Goal: Task Accomplishment & Management: Use online tool/utility

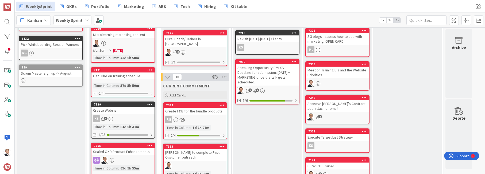
scroll to position [125, 0]
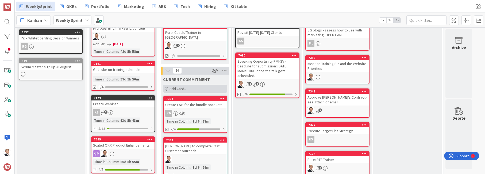
click at [181, 87] on span "Add Card..." at bounding box center [177, 89] width 17 height 5
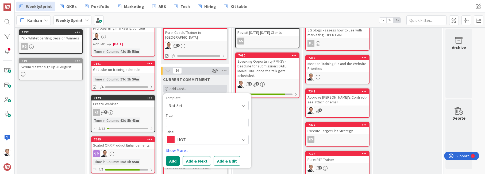
type textarea "x"
type textarea "S"
type textarea "x"
type textarea "Sa"
type textarea "x"
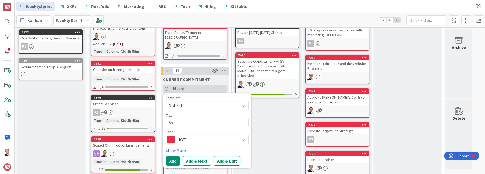
type textarea "[PERSON_NAME]"
type textarea "x"
type textarea "Sale"
type textarea "x"
type textarea "Sales"
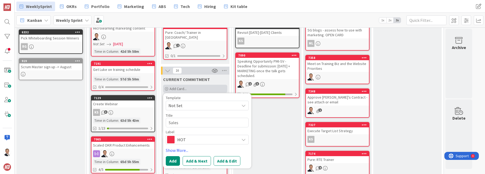
type textarea "x"
type textarea "Sales"
type textarea "x"
type textarea "Sale"
type textarea "x"
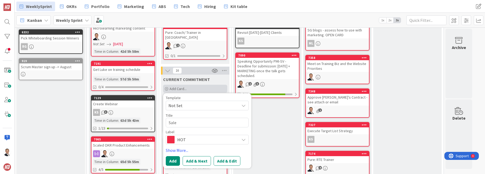
type textarea "[PERSON_NAME]"
type textarea "x"
type textarea "Sa"
type textarea "x"
type textarea "S"
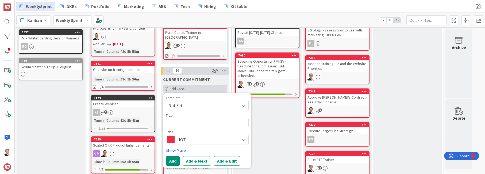
type textarea "x"
type textarea "W"
type textarea "x"
type textarea "We"
type textarea "x"
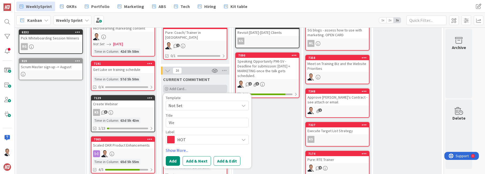
type textarea "Wee"
type textarea "x"
type textarea "Week"
type textarea "x"
type textarea "Weekl"
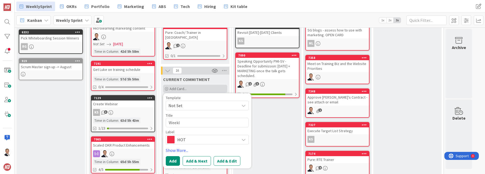
type textarea "x"
type textarea "Weekly"
type textarea "x"
type textarea "Weekly"
type textarea "x"
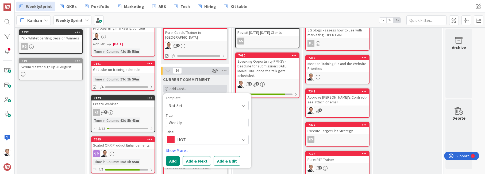
type textarea "Weekly S"
type textarea "x"
type textarea "Weekly Sa"
type textarea "x"
type textarea "Weekly [PERSON_NAME]"
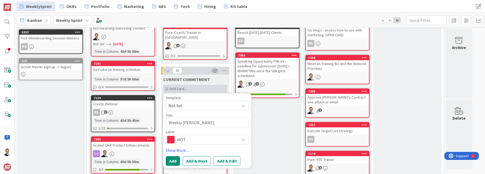
type textarea "x"
type textarea "Weekly Sale"
type textarea "x"
type textarea "Weekly Sales"
type textarea "x"
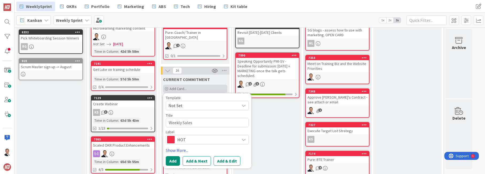
type textarea "Weekly Sales"
type textarea "x"
type textarea "Weekly Sales Re"
type textarea "x"
type textarea "Weekly Sales Rep"
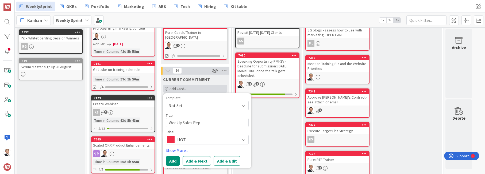
type textarea "x"
type textarea "Weekly Sales Repo"
type textarea "x"
type textarea "Weekly Sales Report"
type textarea "x"
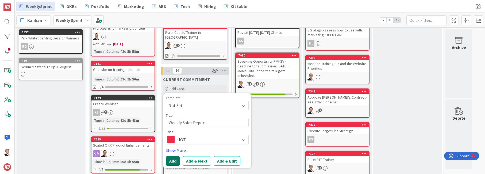
type textarea "Weekly Sales Report"
drag, startPoint x: 170, startPoint y: 155, endPoint x: 179, endPoint y: 155, distance: 8.8
click at [171, 157] on button "Add" at bounding box center [173, 162] width 14 height 10
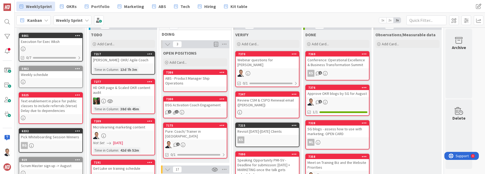
scroll to position [25, 0]
